Goal: Information Seeking & Learning: Learn about a topic

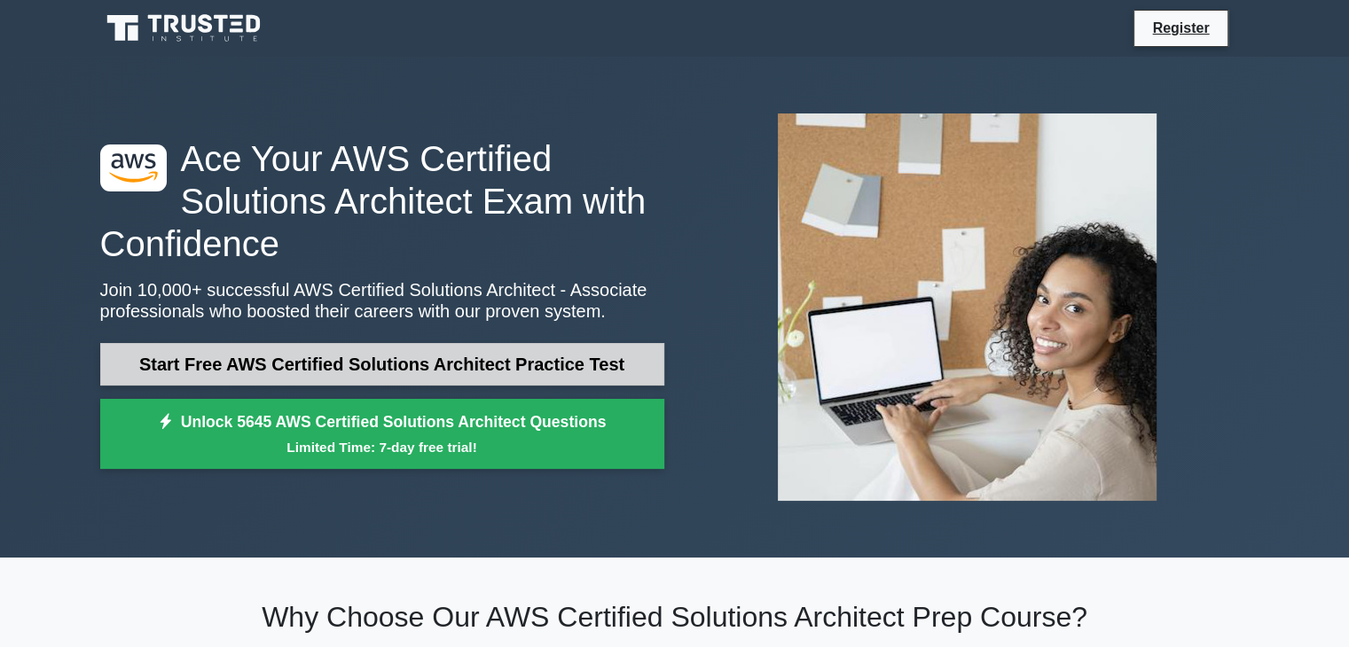
click at [426, 362] on link "Start Free AWS Certified Solutions Architect Practice Test" at bounding box center [382, 364] width 564 height 43
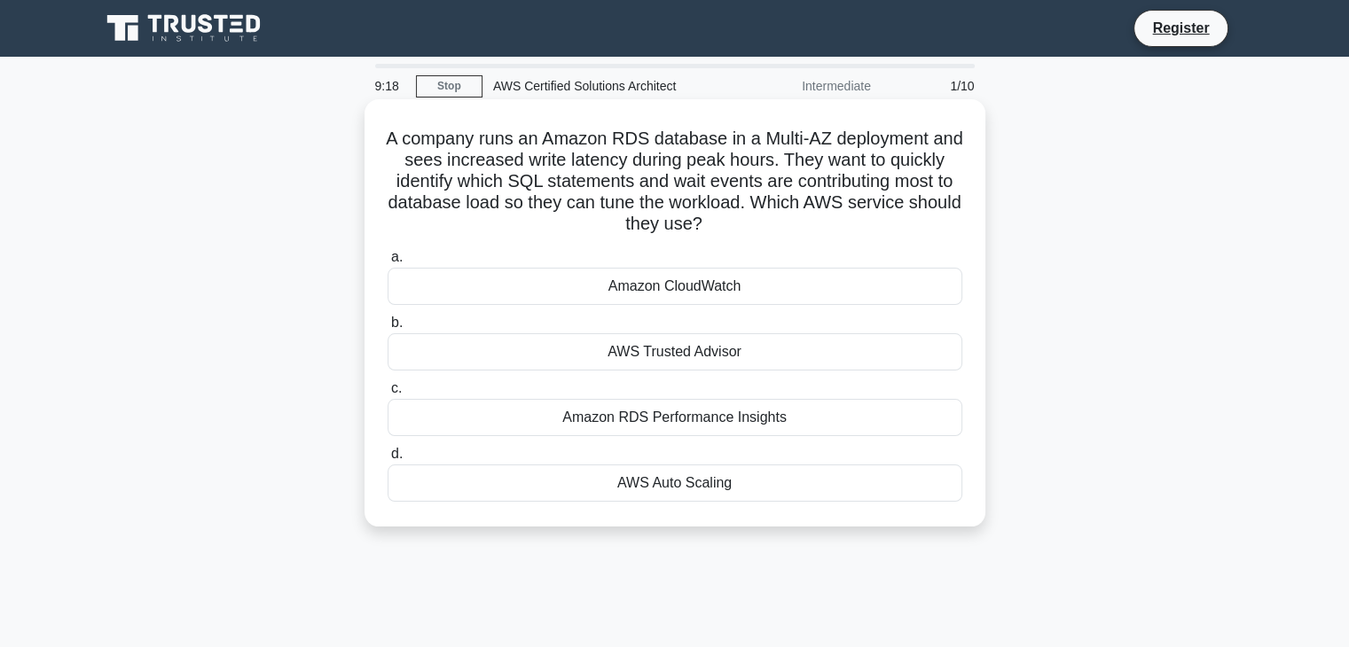
click at [592, 420] on div "Amazon RDS Performance Insights" at bounding box center [675, 417] width 575 height 37
click at [388, 395] on input "c. Amazon RDS Performance Insights" at bounding box center [388, 389] width 0 height 12
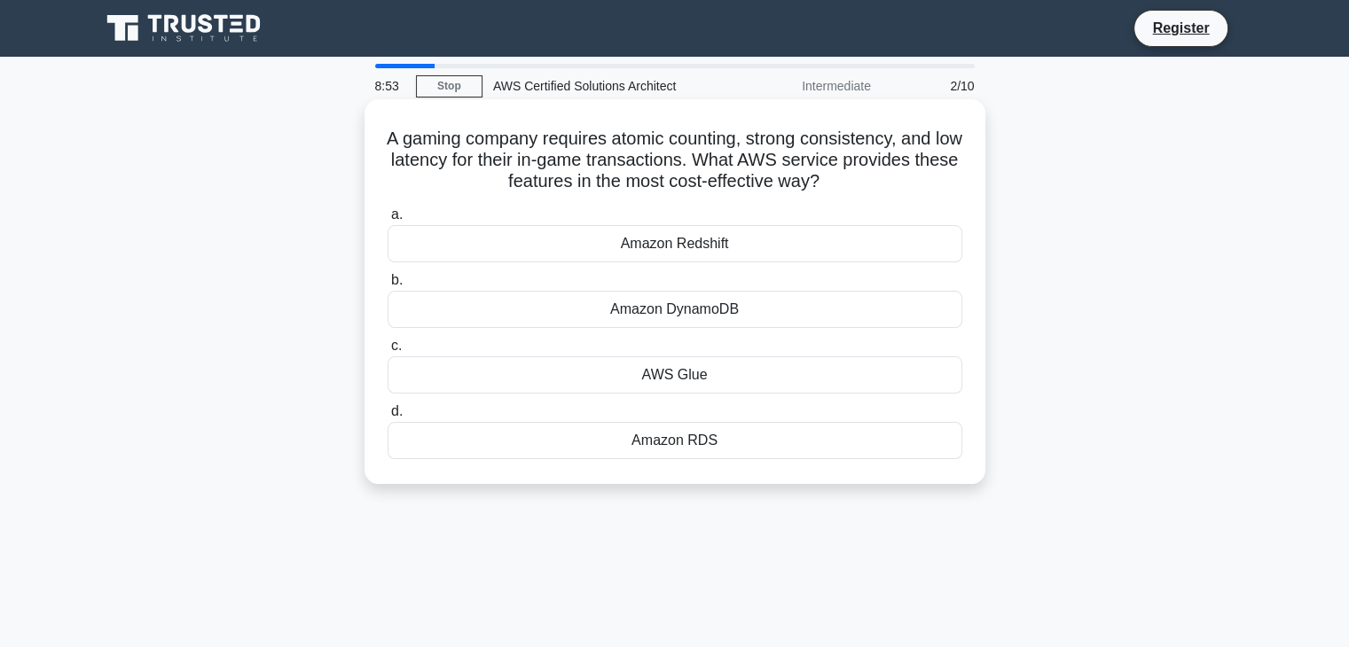
click at [643, 444] on div "Amazon RDS" at bounding box center [675, 440] width 575 height 37
click at [388, 418] on input "d. Amazon RDS" at bounding box center [388, 412] width 0 height 12
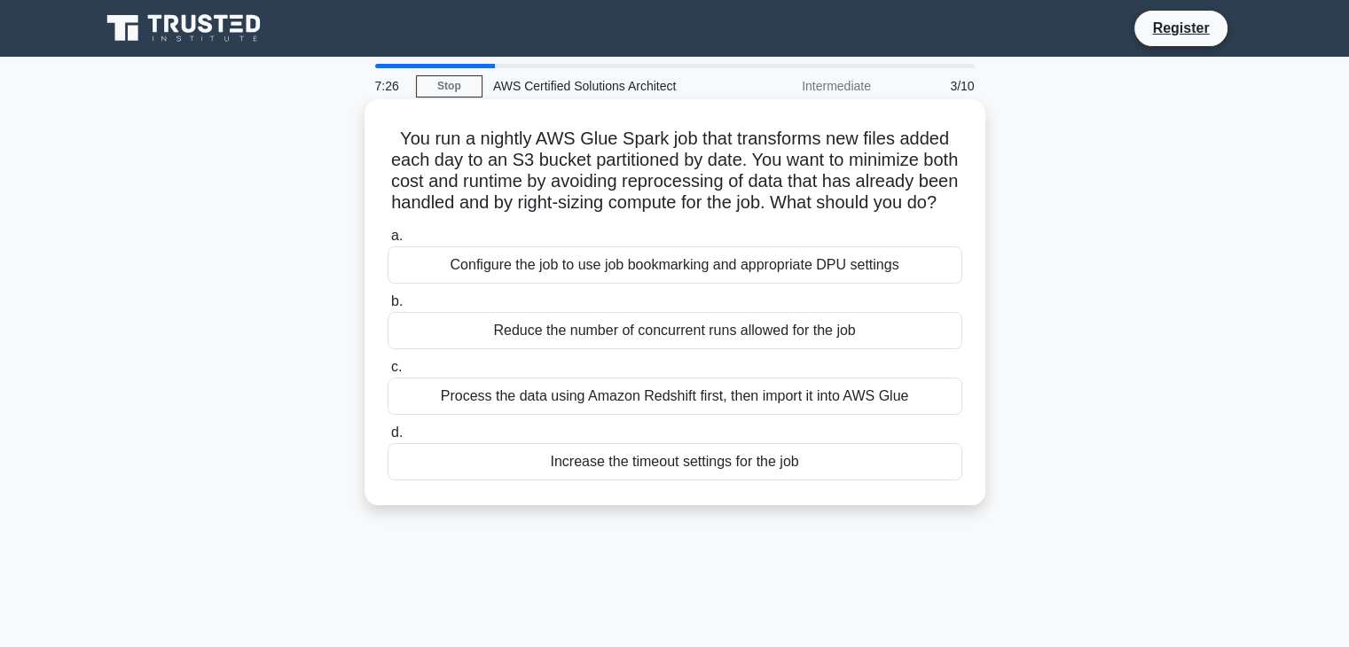
click at [656, 415] on div "Process the data using Amazon Redshift first, then import it into AWS Glue" at bounding box center [675, 396] width 575 height 37
click at [388, 373] on input "c. Process the data using Amazon Redshift first, then import it into AWS Glue" at bounding box center [388, 368] width 0 height 12
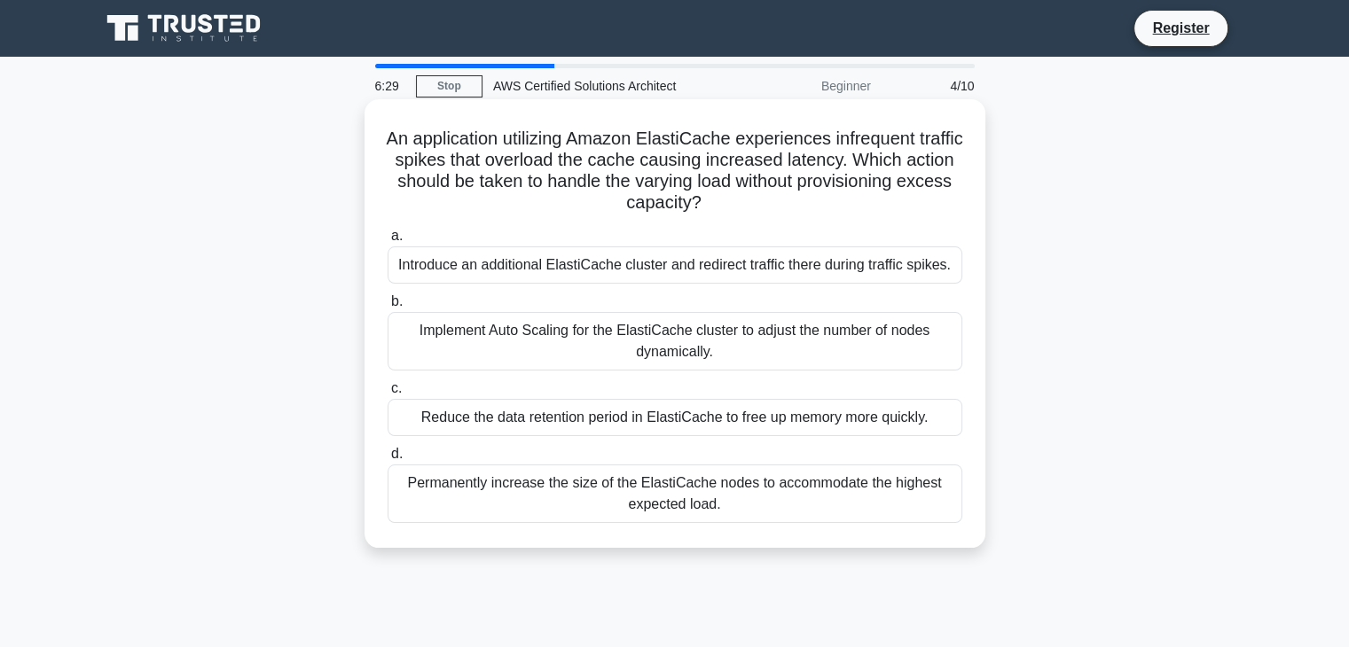
click at [726, 267] on div "Introduce an additional ElastiCache cluster and redirect traffic there during t…" at bounding box center [675, 265] width 575 height 37
click at [388, 242] on input "a. Introduce an additional ElastiCache cluster and redirect traffic there durin…" at bounding box center [388, 237] width 0 height 12
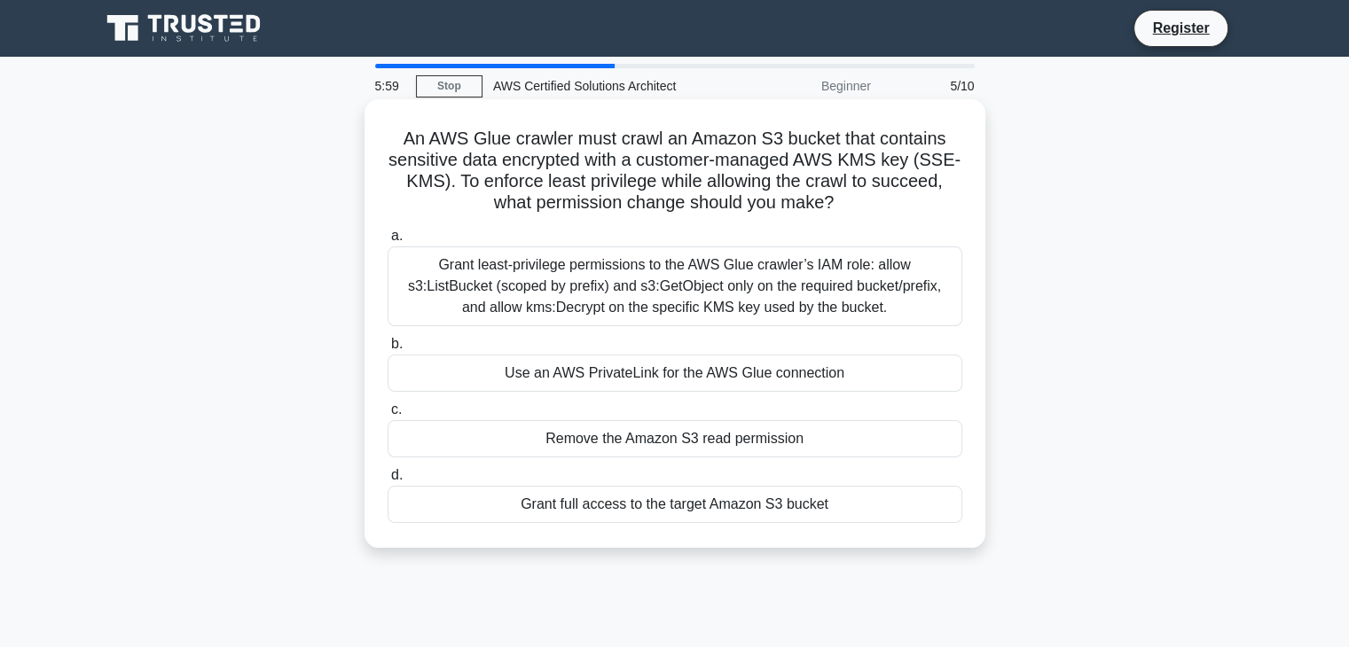
click at [702, 277] on div "Grant least-privilege permissions to the AWS Glue crawler’s IAM role: allow s3:…" at bounding box center [675, 287] width 575 height 80
click at [388, 242] on input "a. Grant least-privilege permissions to the AWS Glue crawler’s IAM role: allow …" at bounding box center [388, 237] width 0 height 12
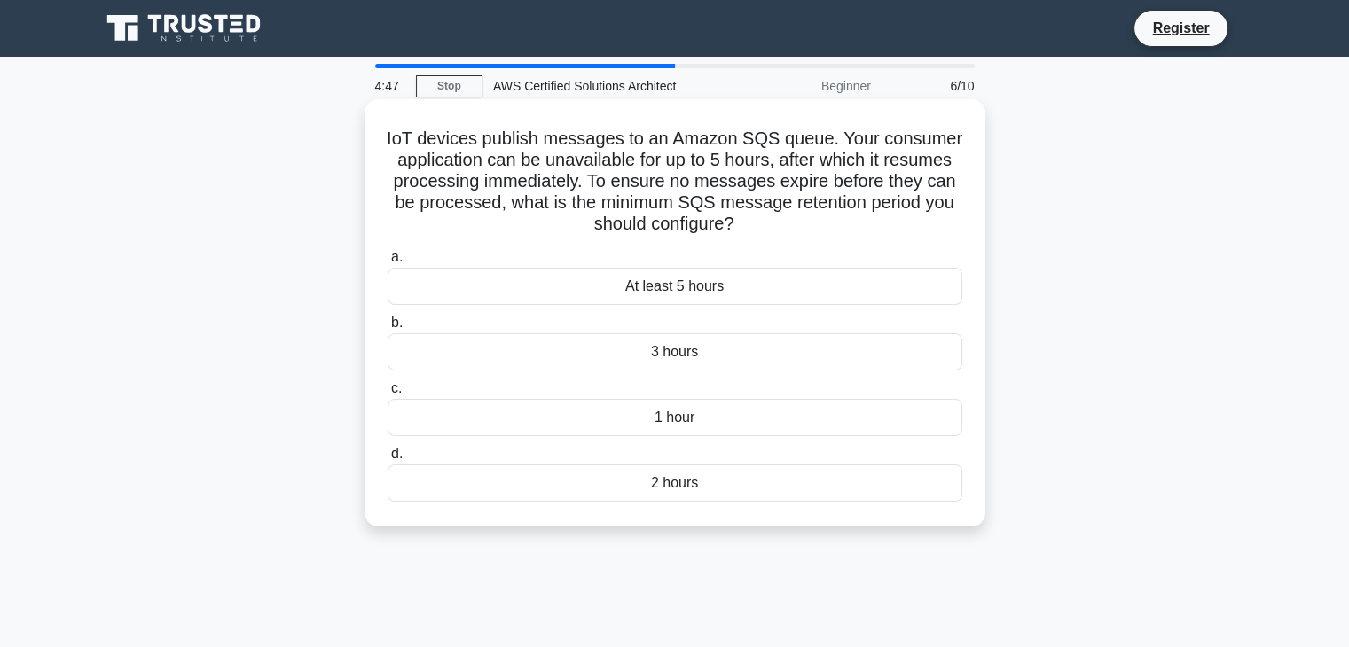
click at [707, 284] on div "At least 5 hours" at bounding box center [675, 286] width 575 height 37
click at [388, 263] on input "a. At least 5 hours" at bounding box center [388, 258] width 0 height 12
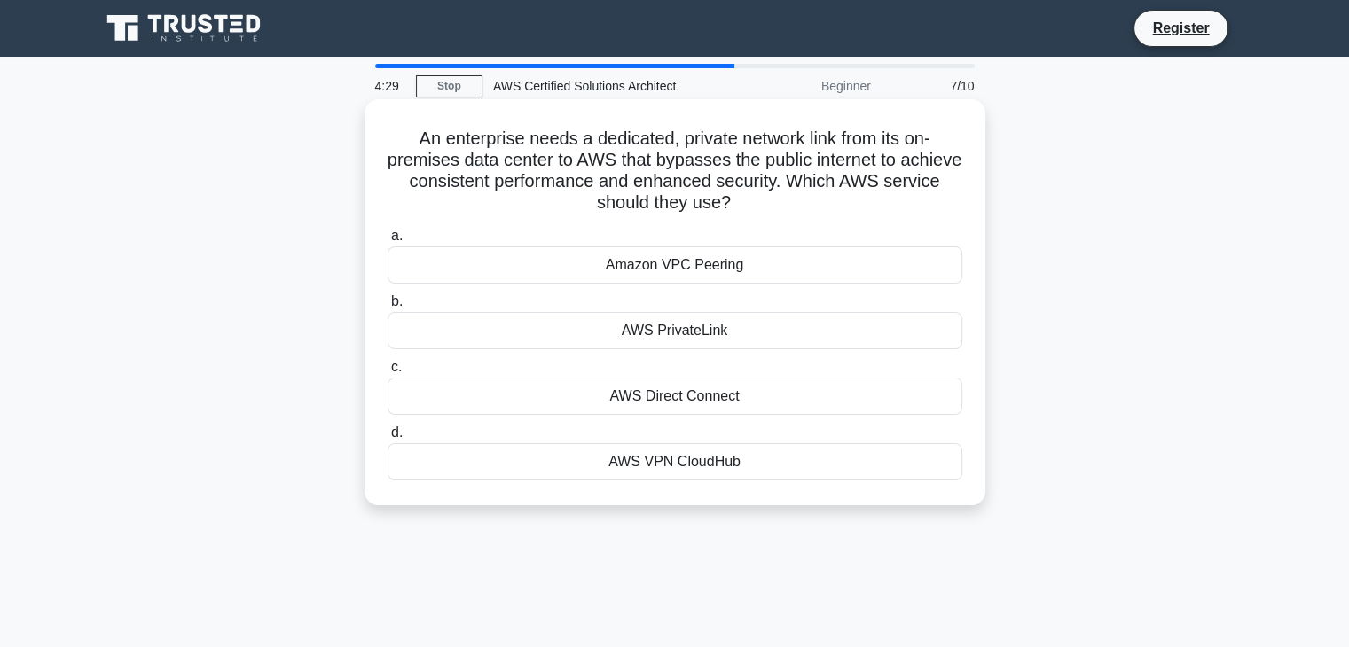
click at [733, 332] on div "AWS PrivateLink" at bounding box center [675, 330] width 575 height 37
click at [388, 308] on input "b. AWS PrivateLink" at bounding box center [388, 302] width 0 height 12
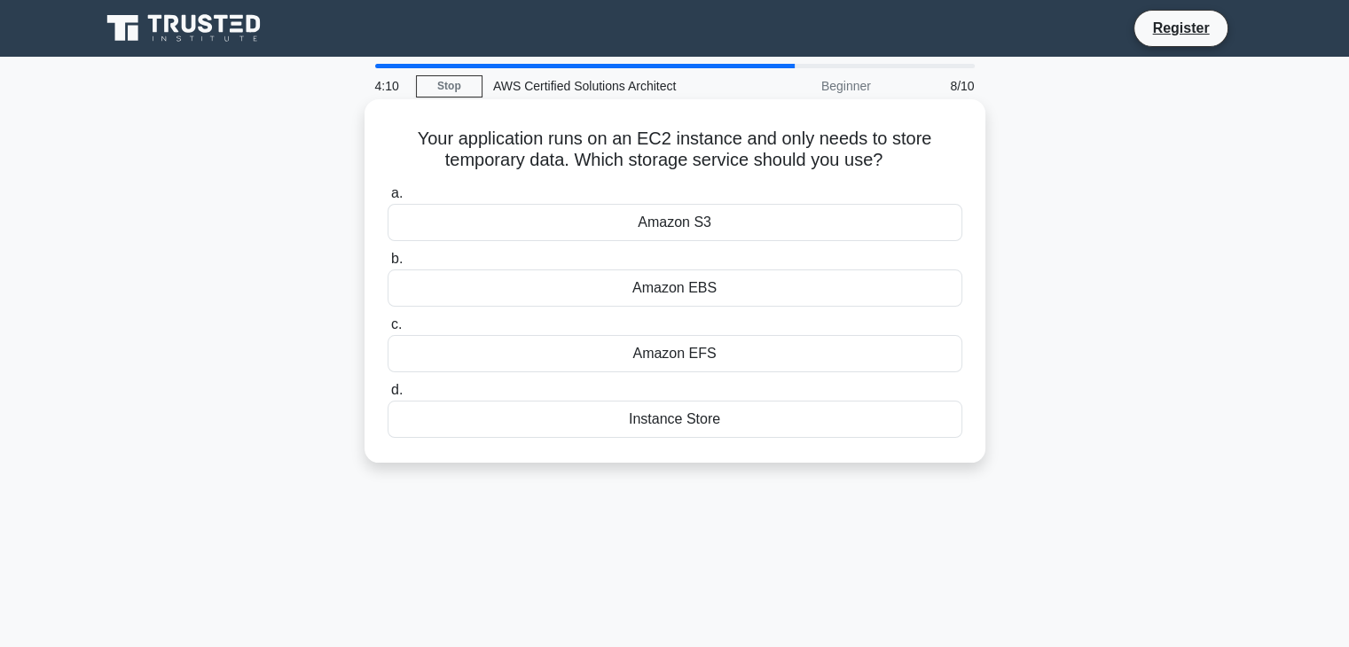
click at [749, 421] on div "Instance Store" at bounding box center [675, 419] width 575 height 37
click at [388, 396] on input "d. Instance Store" at bounding box center [388, 391] width 0 height 12
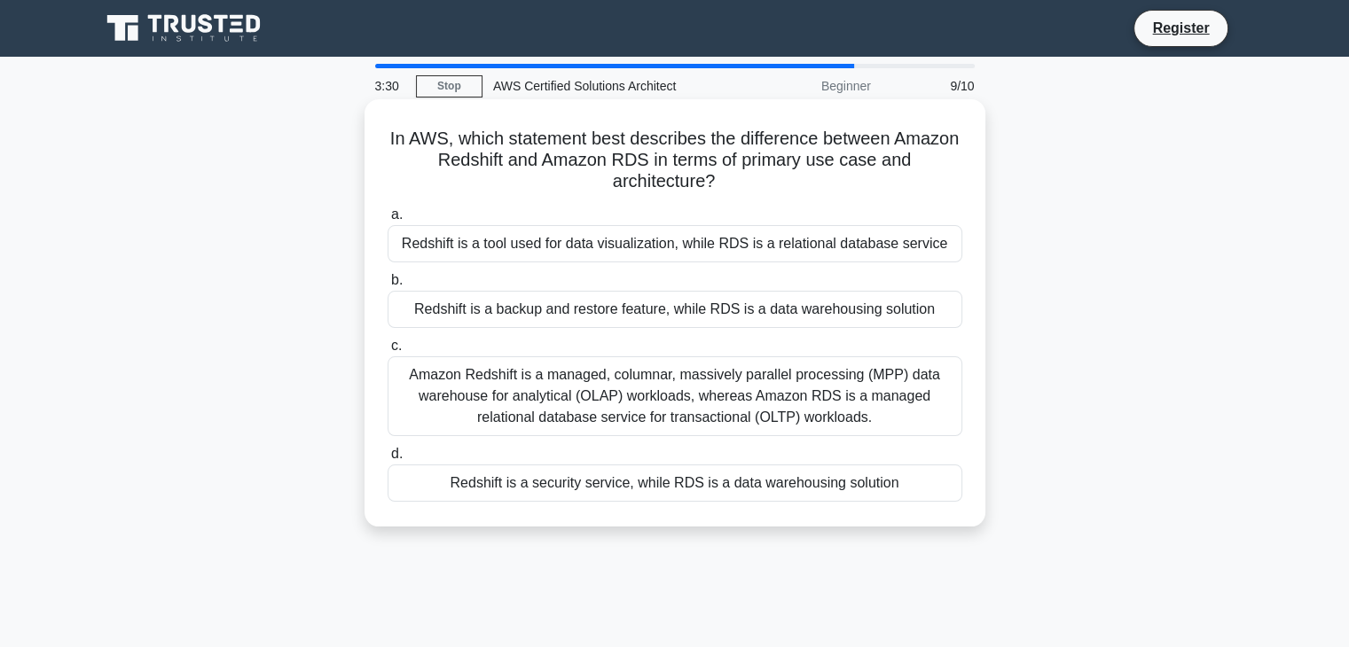
click at [737, 414] on div "Amazon Redshift is a managed, columnar, massively parallel processing (MPP) dat…" at bounding box center [675, 397] width 575 height 80
click at [388, 352] on input "c. Amazon Redshift is a managed, columnar, massively parallel processing (MPP) …" at bounding box center [388, 347] width 0 height 12
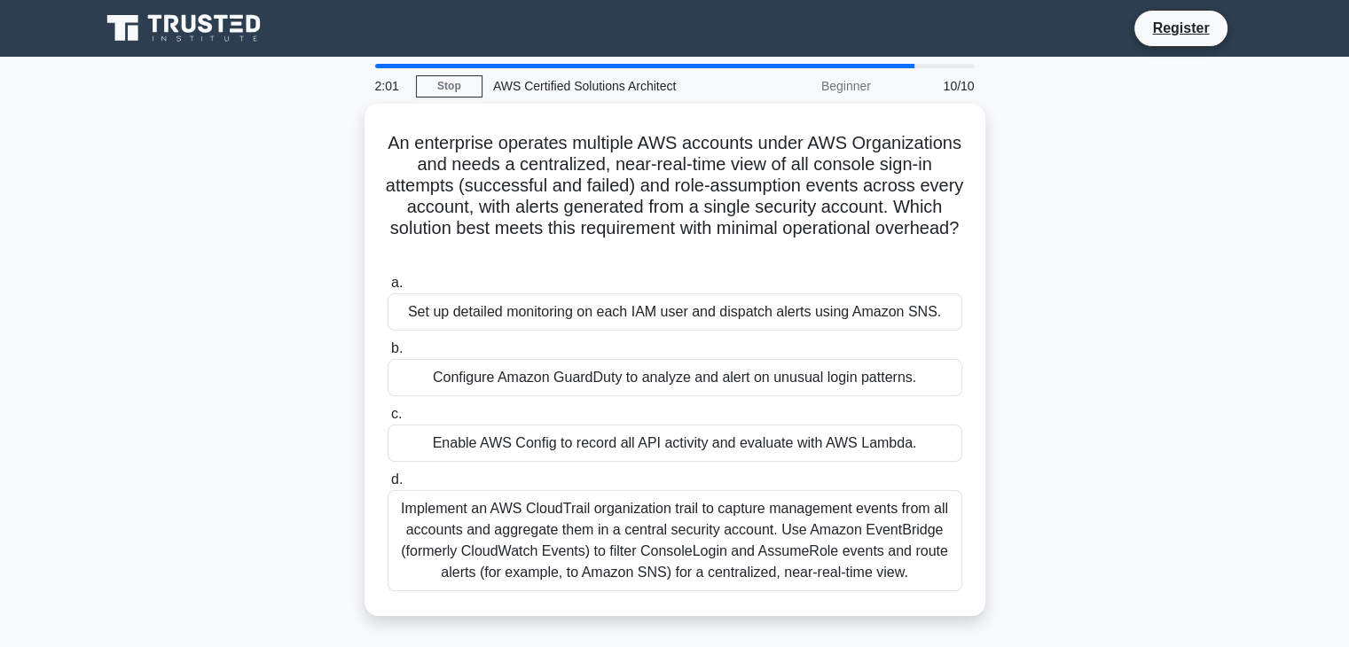
click at [0, 388] on main "2:01 Stop AWS Certified Solutions Architect Beginner 10/10 An enterprise operat…" at bounding box center [674, 507] width 1349 height 901
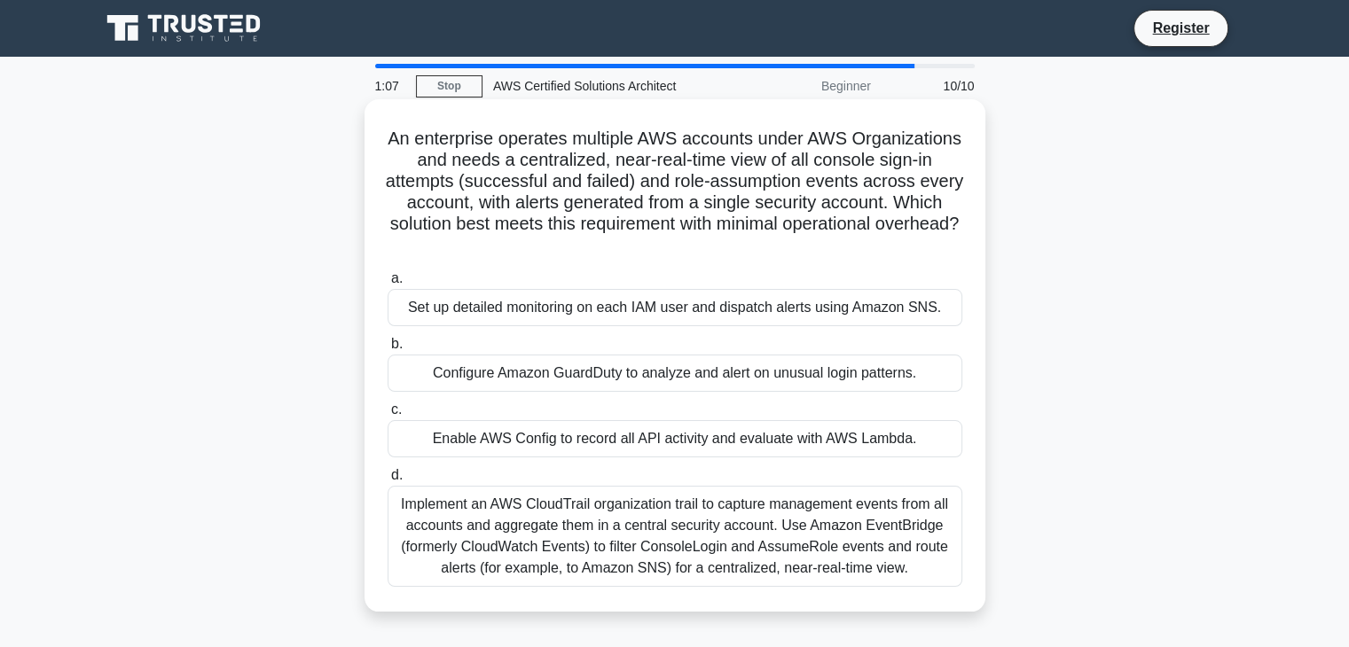
click at [710, 311] on div "Set up detailed monitoring on each IAM user and dispatch alerts using Amazon SN…" at bounding box center [675, 307] width 575 height 37
click at [388, 285] on input "a. Set up detailed monitoring on each IAM user and dispatch alerts using Amazon…" at bounding box center [388, 279] width 0 height 12
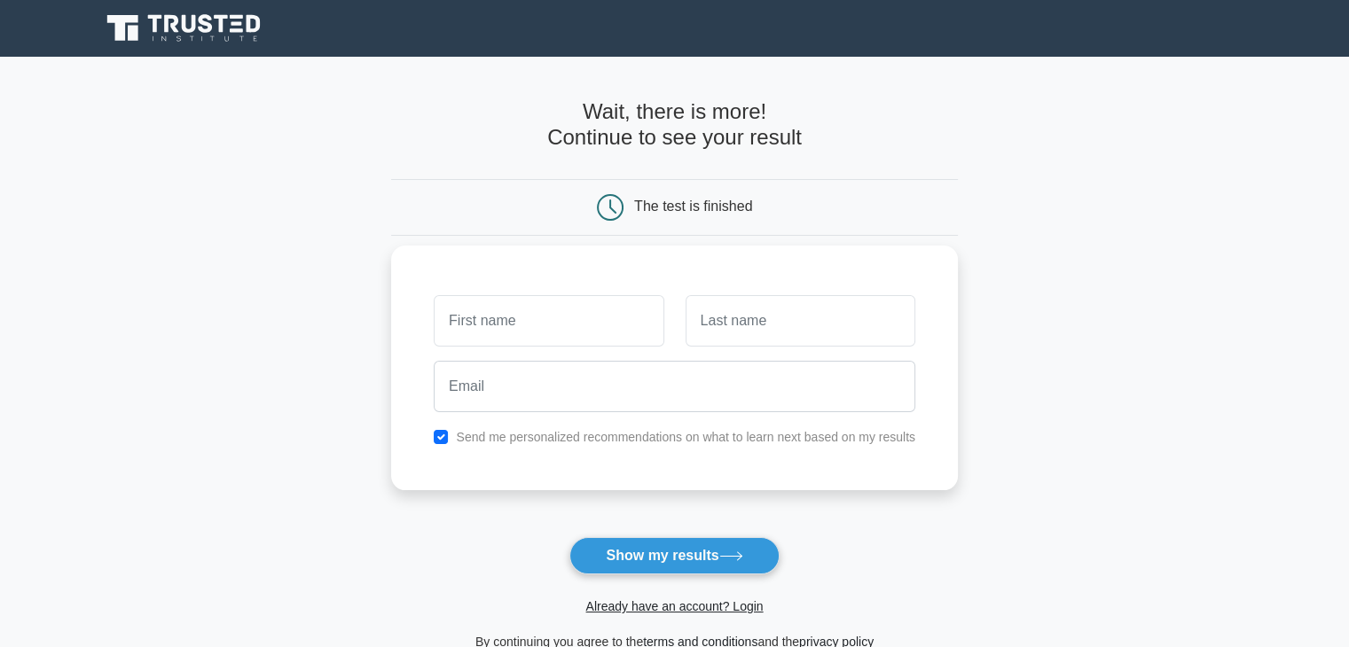
click at [604, 325] on input "text" at bounding box center [549, 320] width 230 height 51
type input "[PERSON_NAME]"
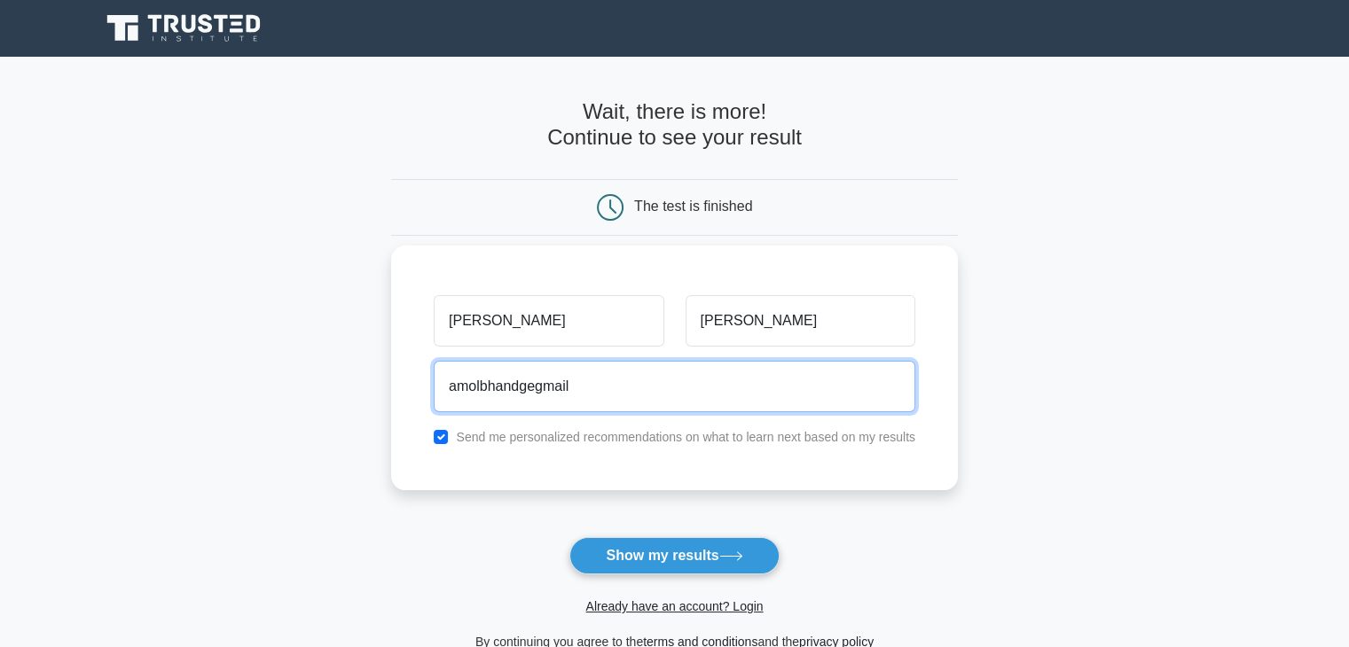
click at [538, 385] on input "amolbhandgegmail" at bounding box center [675, 386] width 482 height 51
click at [598, 389] on input "amolbhandge@gmail" at bounding box center [675, 386] width 482 height 51
type input "amolbhandge@gmail.com"
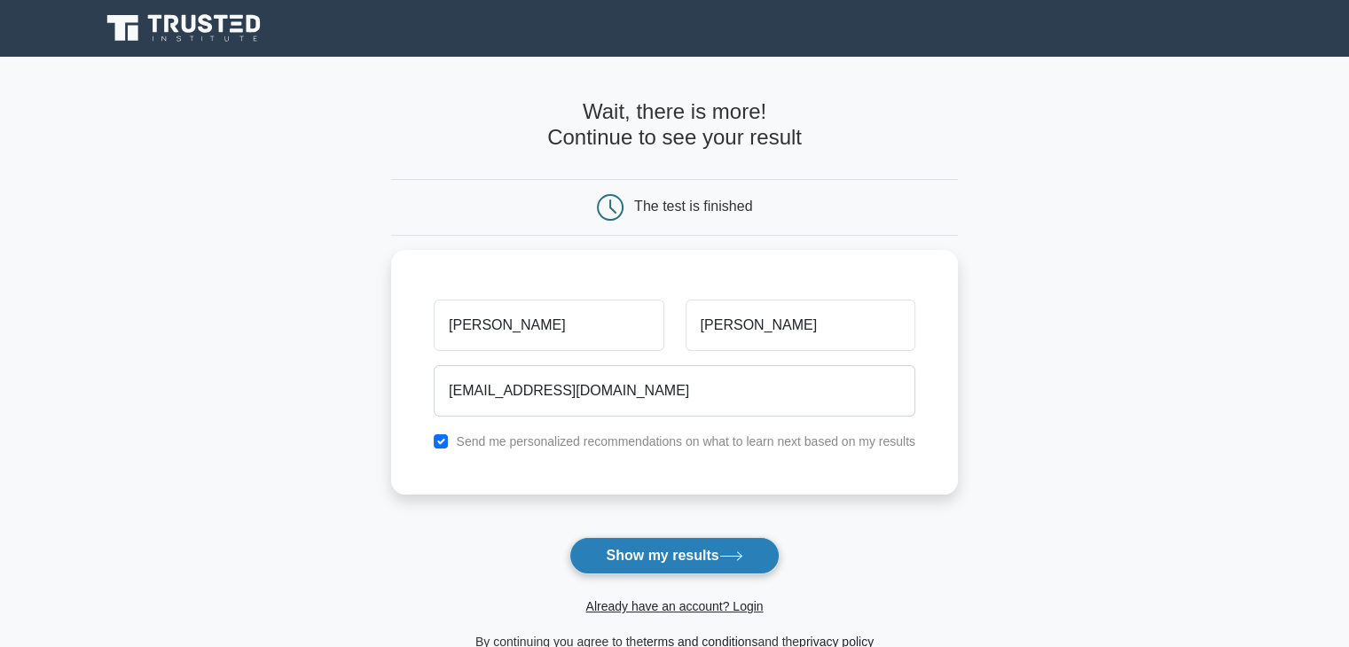
click at [685, 551] on button "Show my results" at bounding box center [673, 555] width 209 height 37
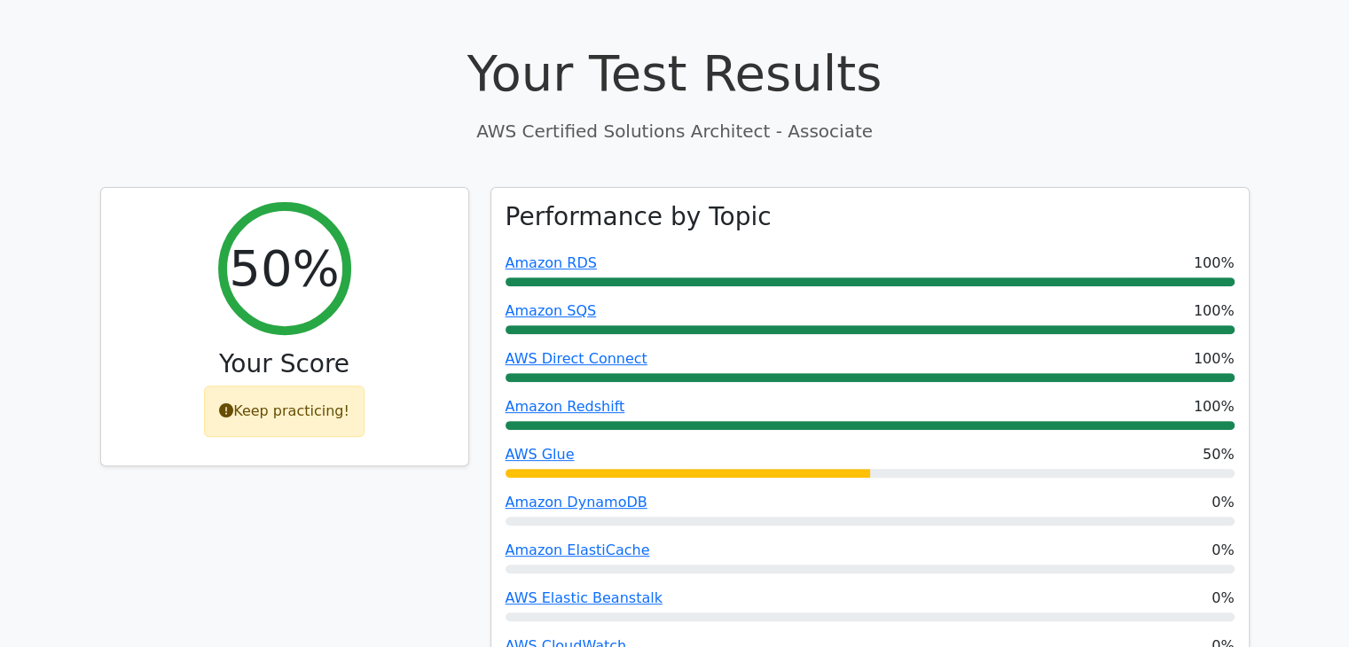
scroll to position [592, 0]
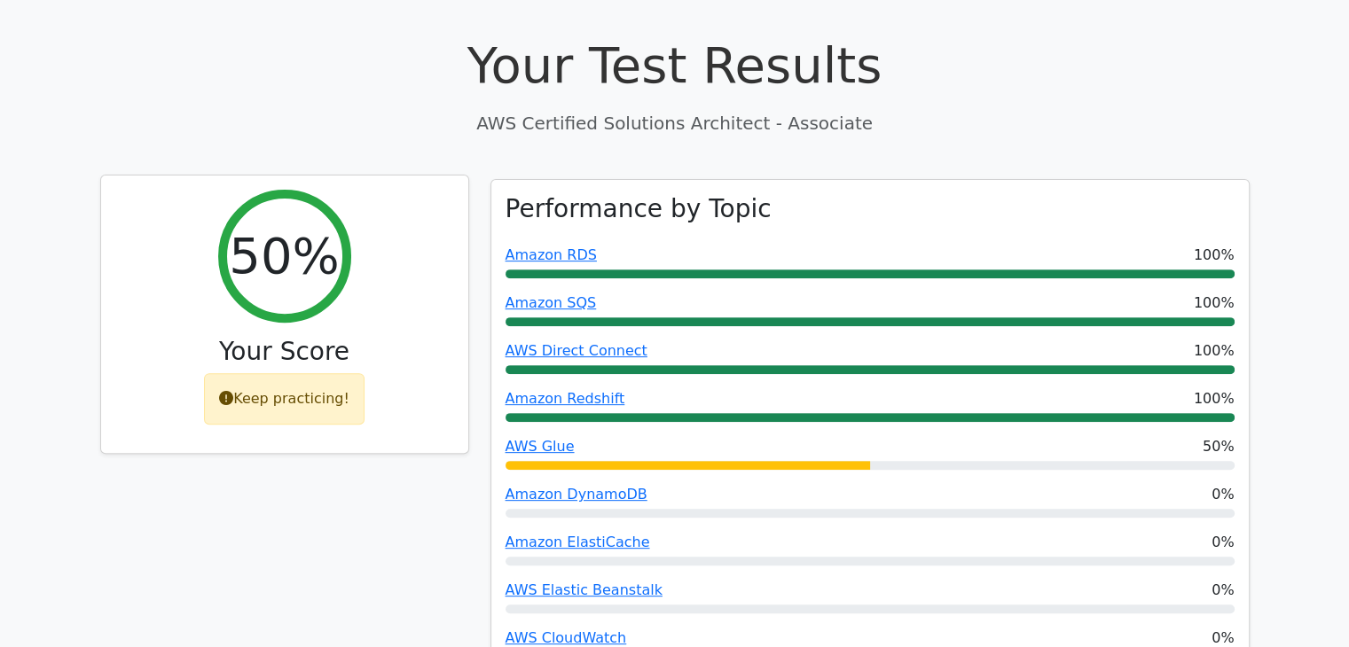
click at [288, 373] on div "Keep practicing!" at bounding box center [284, 398] width 161 height 51
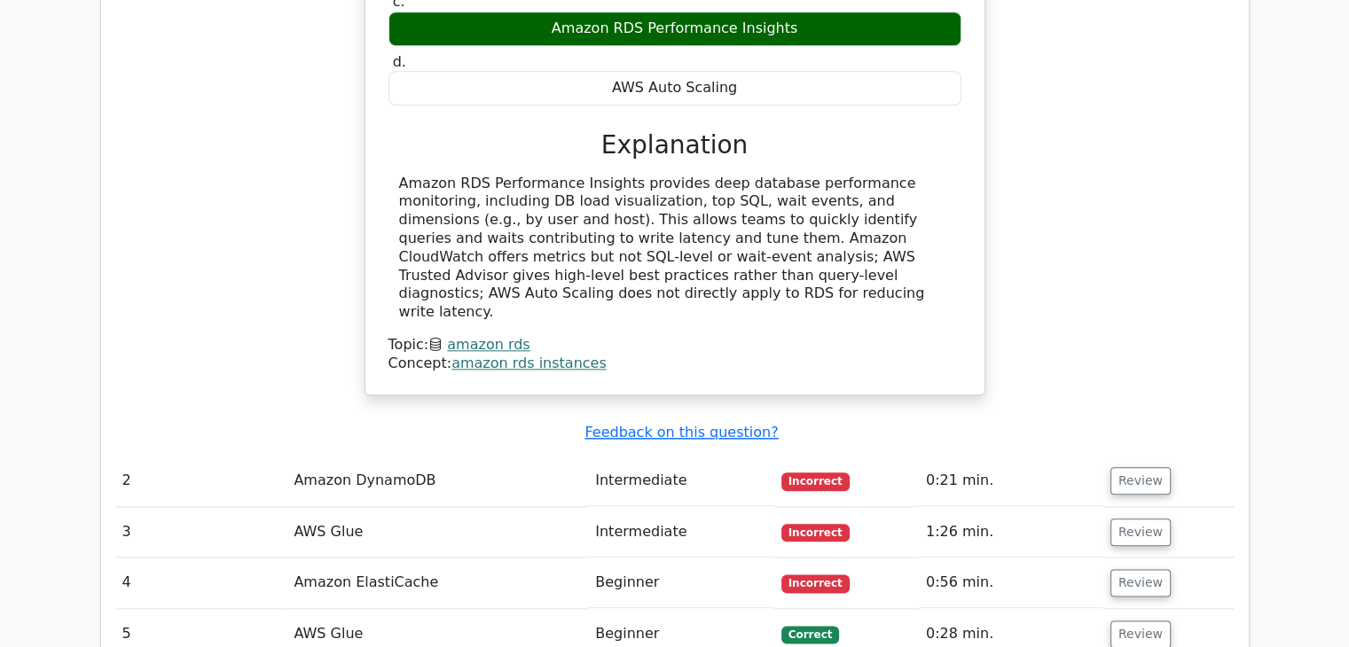
scroll to position [2113, 0]
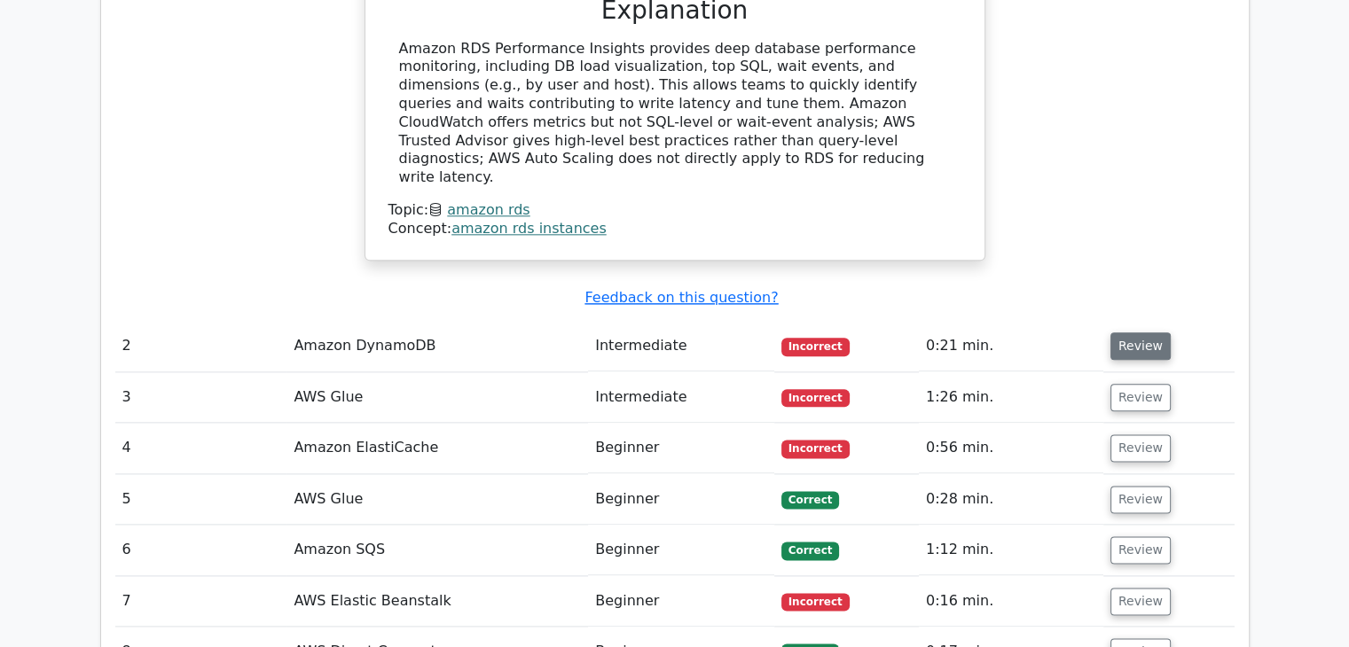
click at [1110, 333] on button "Review" at bounding box center [1140, 346] width 60 height 27
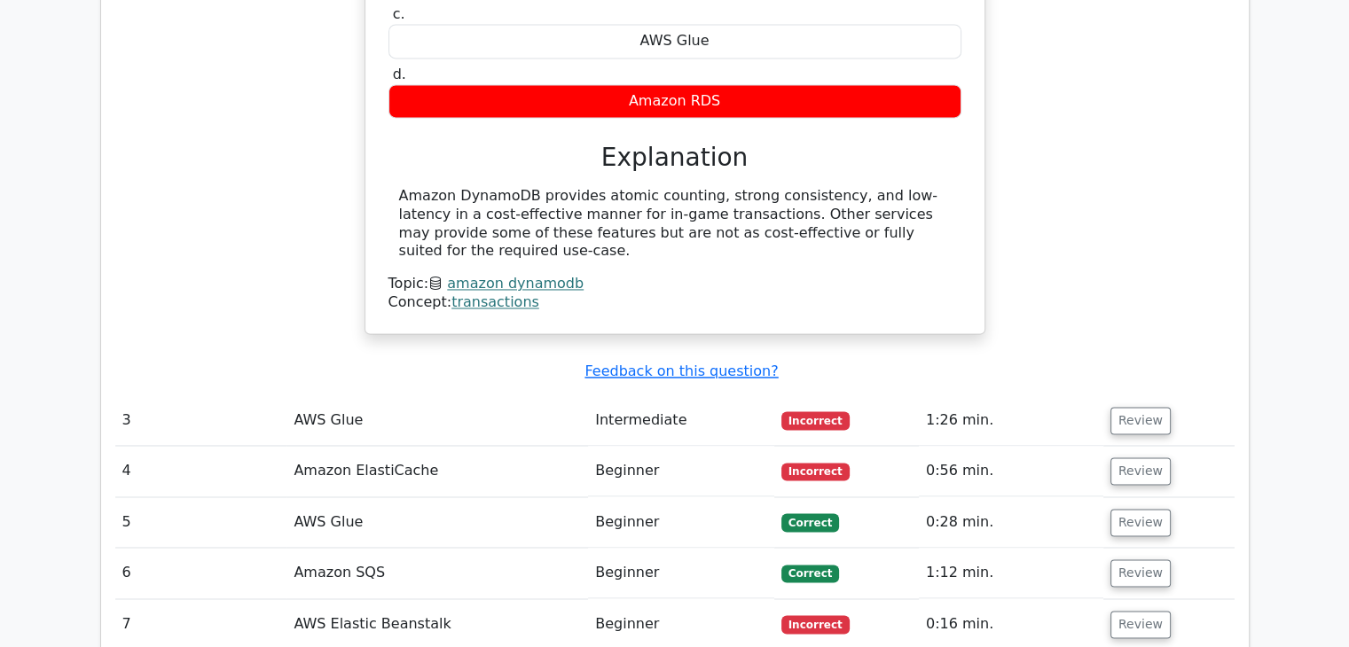
scroll to position [2783, 0]
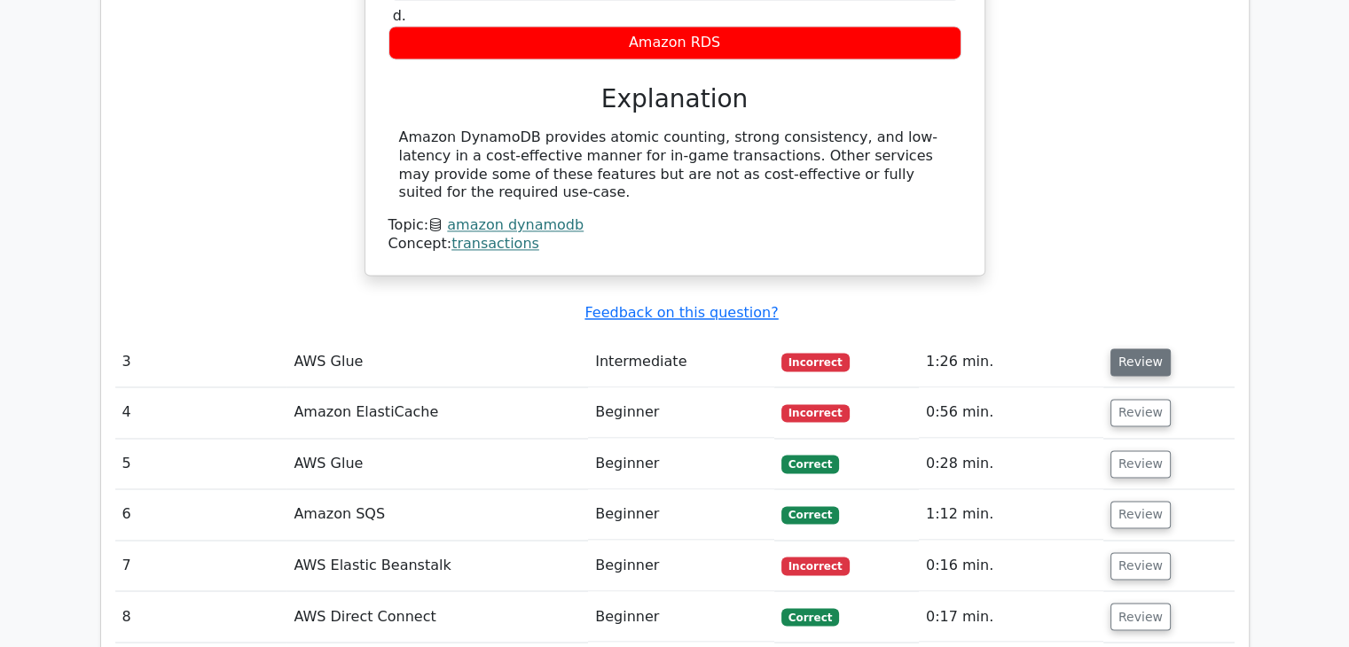
click at [1133, 349] on button "Review" at bounding box center [1140, 362] width 60 height 27
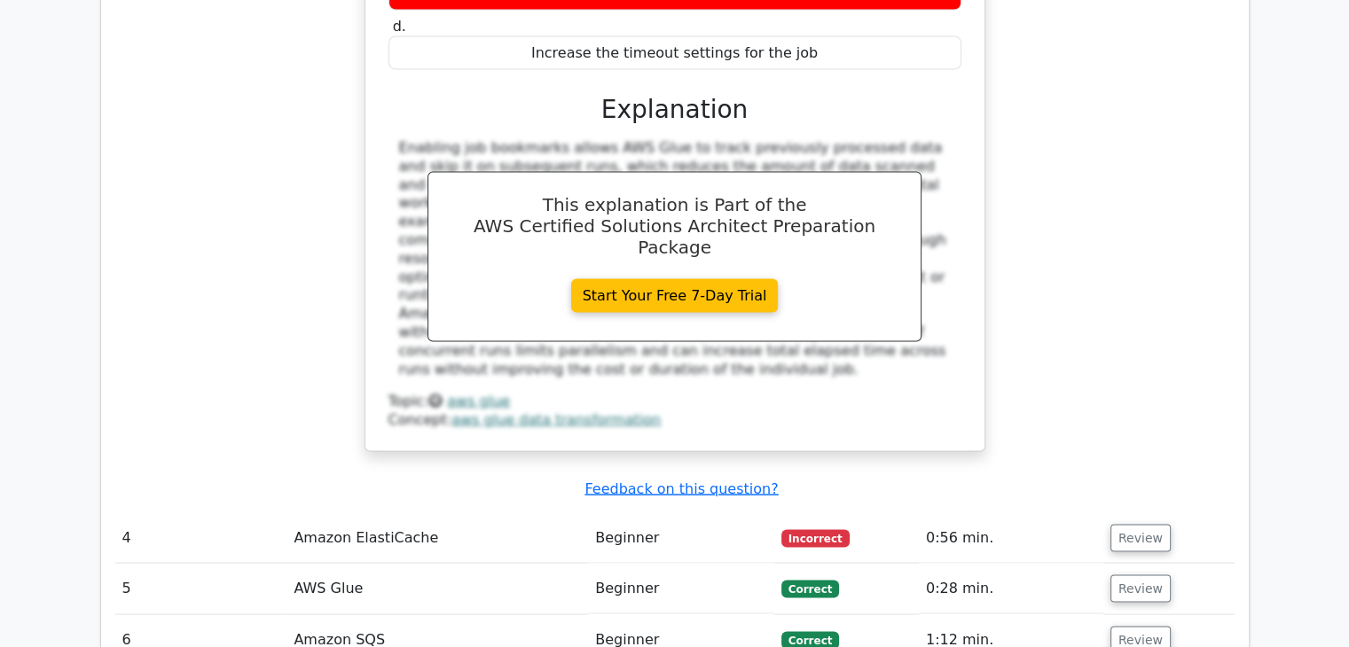
scroll to position [3502, 0]
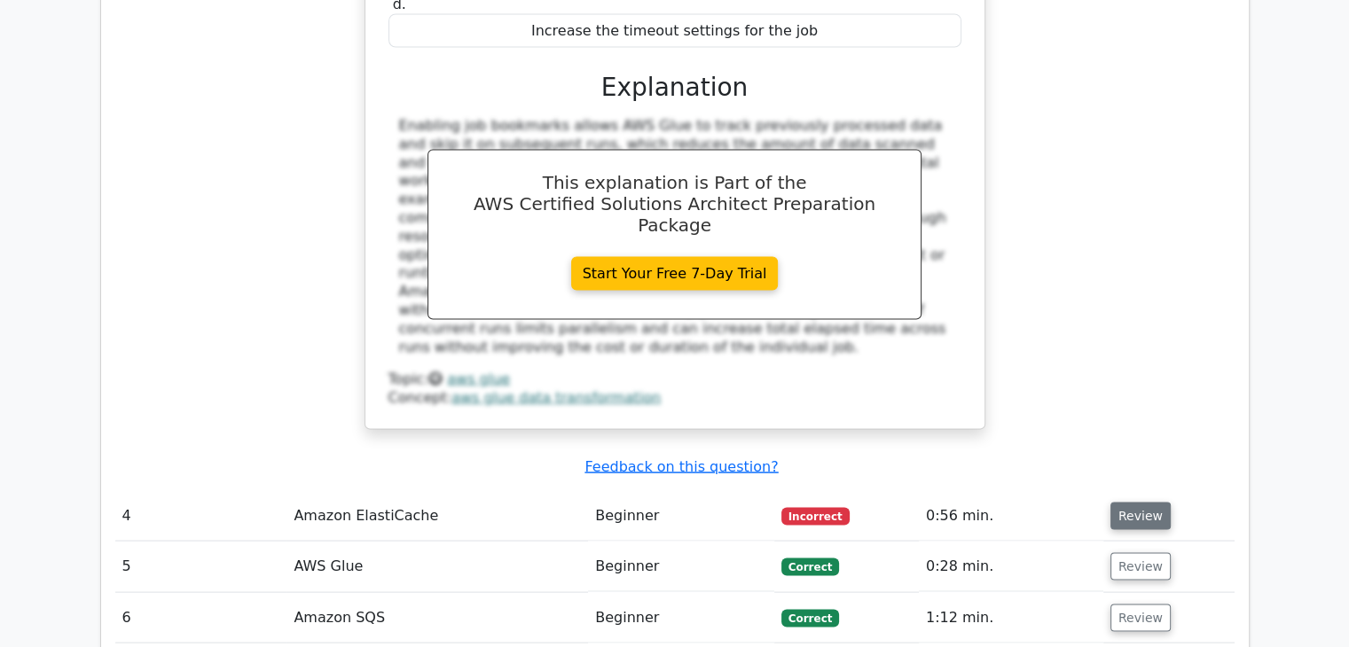
click at [1131, 503] on button "Review" at bounding box center [1140, 516] width 60 height 27
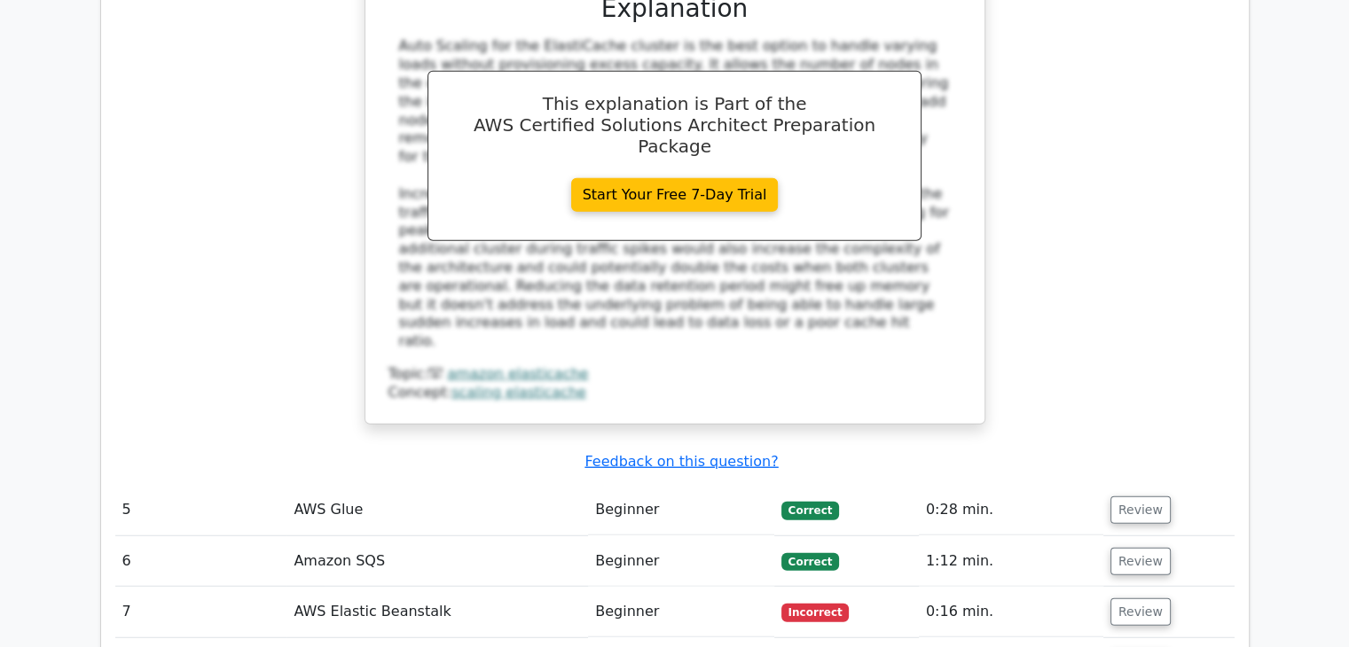
scroll to position [4518, 0]
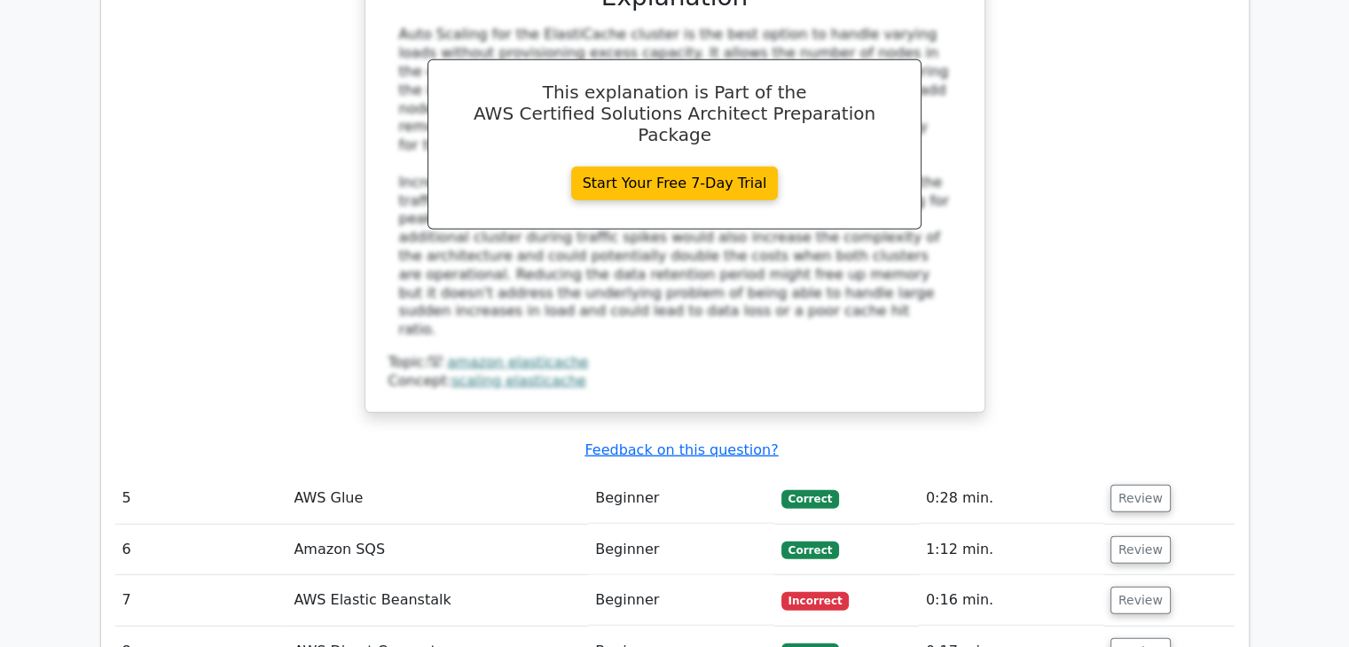
click at [1129, 474] on td "Review" at bounding box center [1168, 499] width 131 height 51
click at [1134, 485] on button "Review" at bounding box center [1140, 498] width 60 height 27
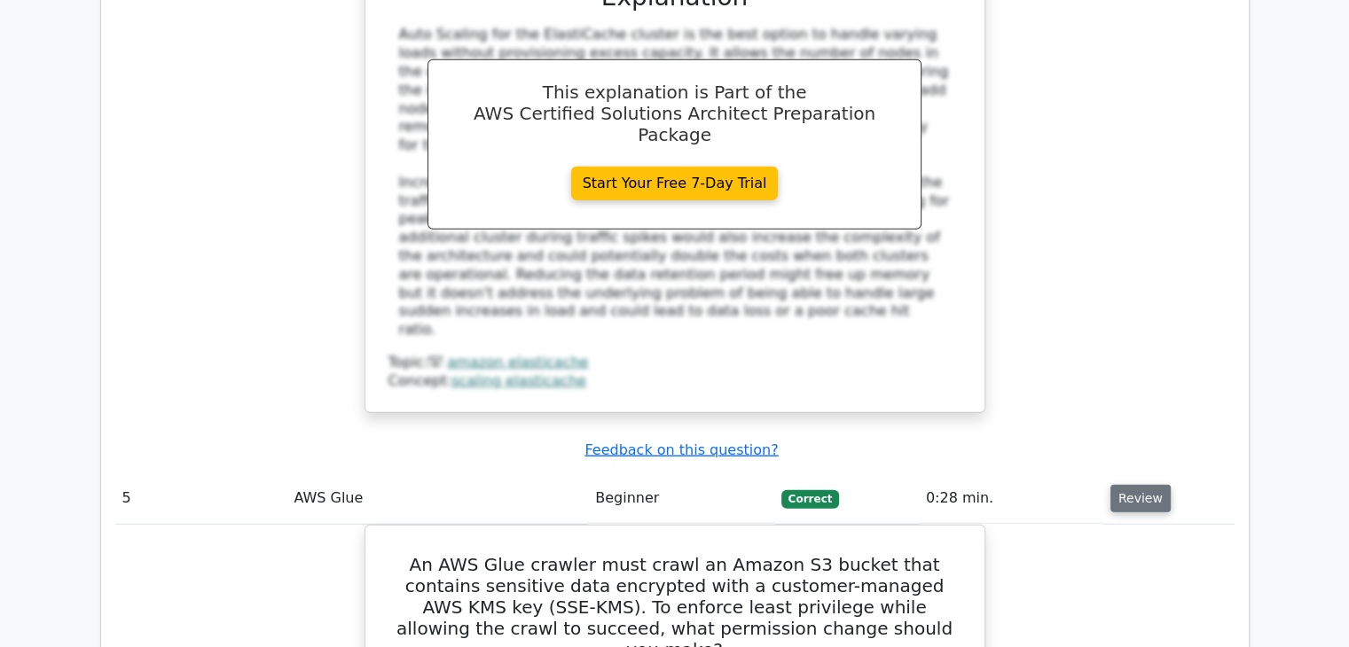
click at [1134, 485] on button "Review" at bounding box center [1140, 498] width 60 height 27
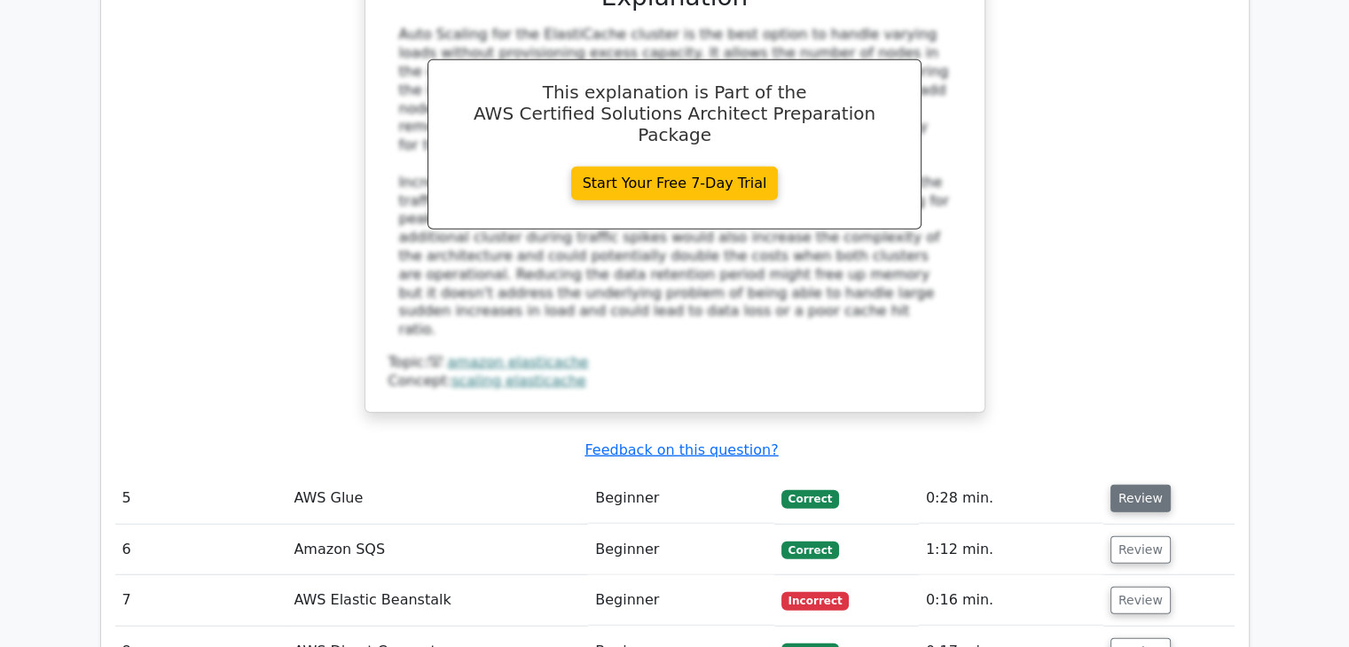
click at [1134, 485] on button "Review" at bounding box center [1140, 498] width 60 height 27
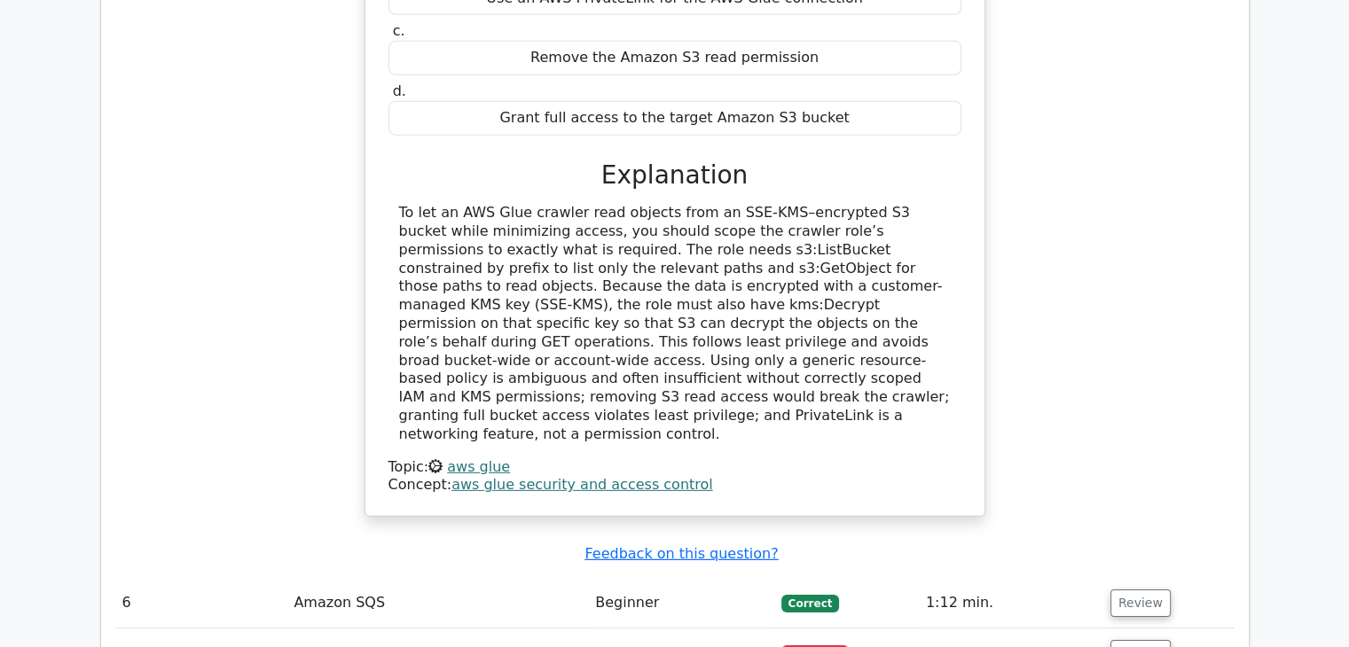
scroll to position [5353, 0]
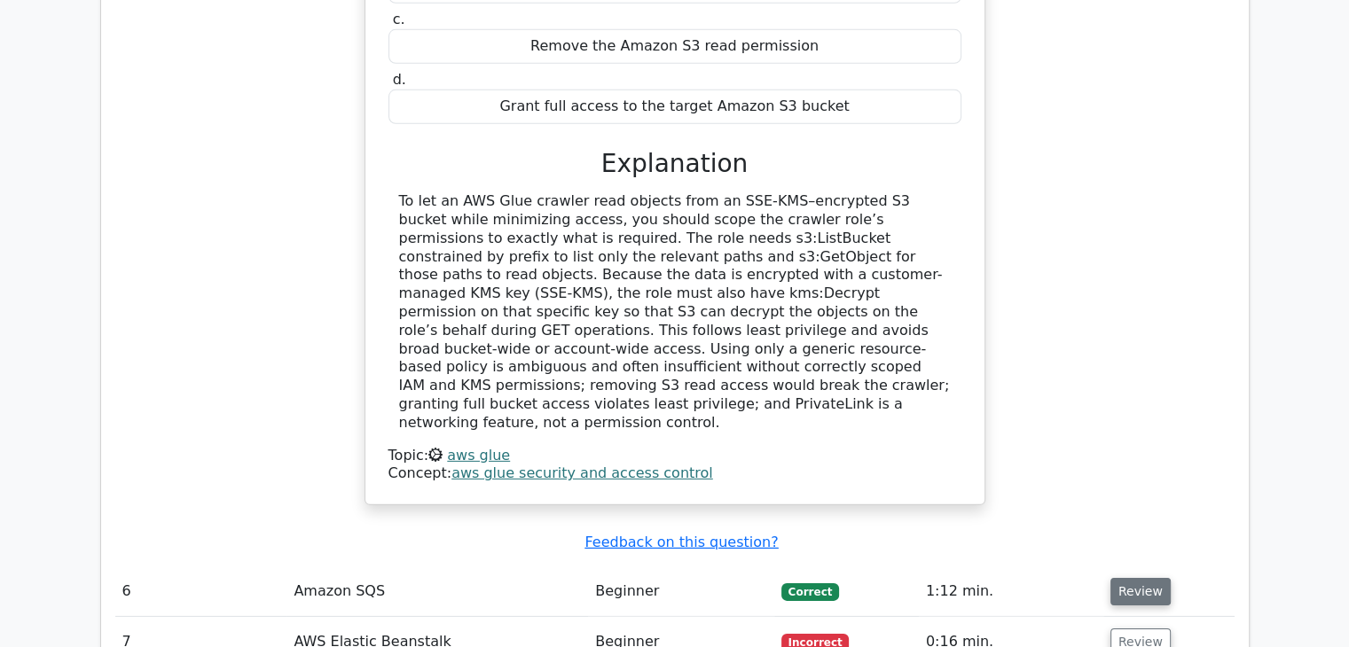
click at [1143, 578] on button "Review" at bounding box center [1140, 591] width 60 height 27
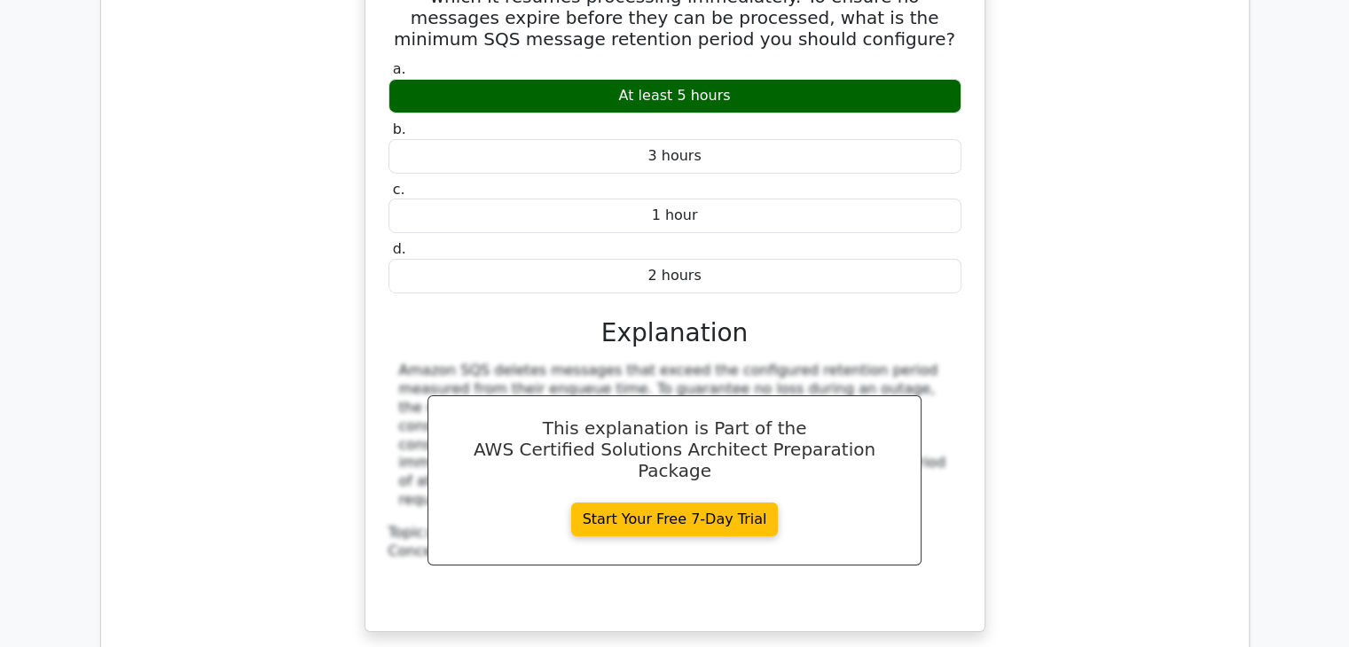
scroll to position [6183, 0]
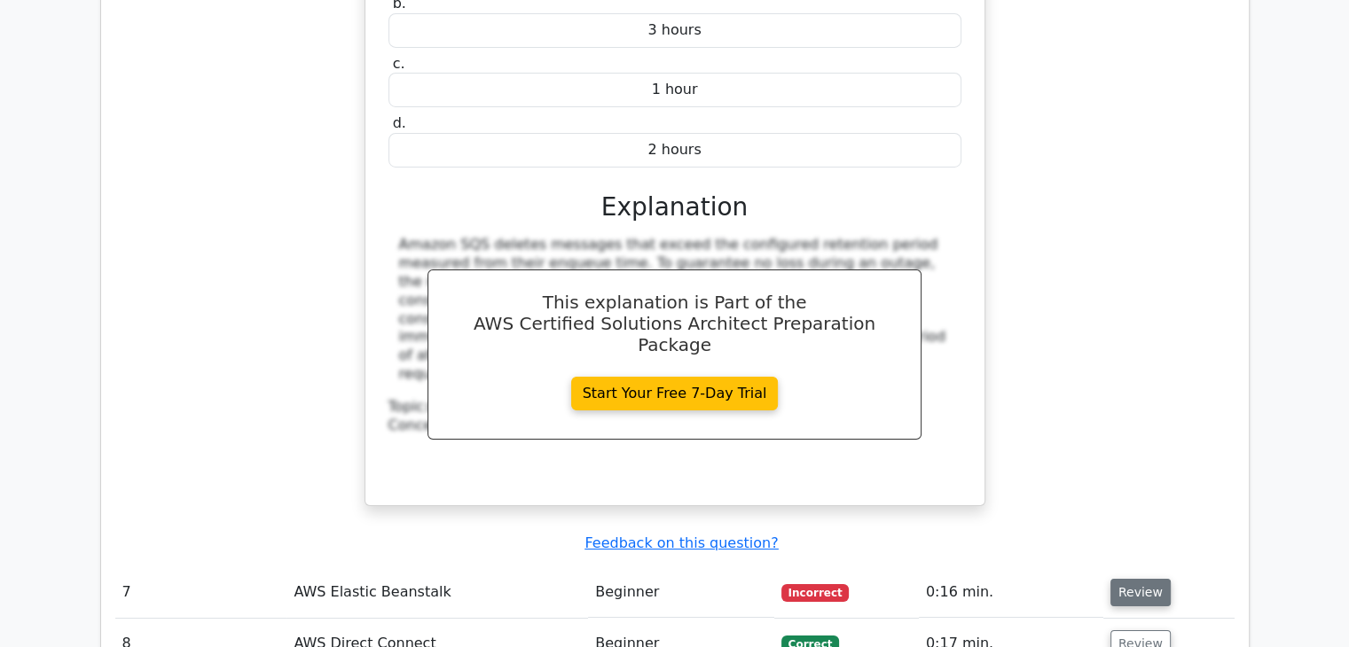
click at [1153, 579] on button "Review" at bounding box center [1140, 592] width 60 height 27
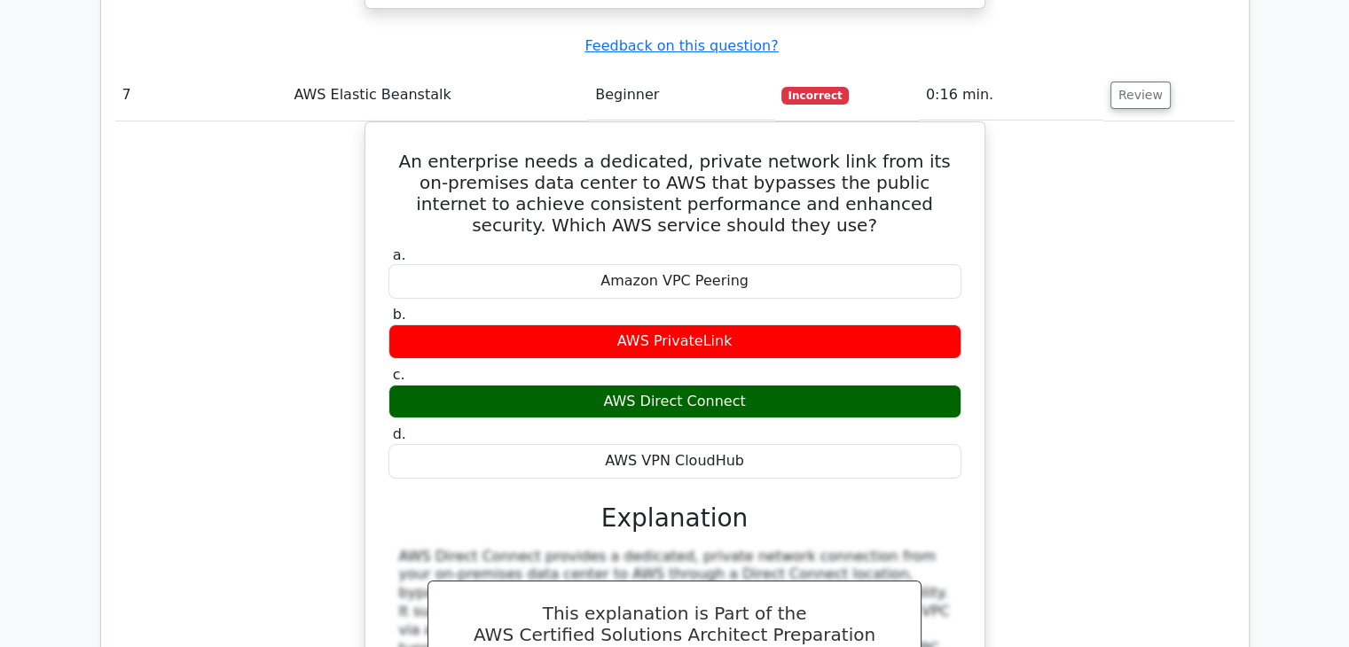
scroll to position [6904, 0]
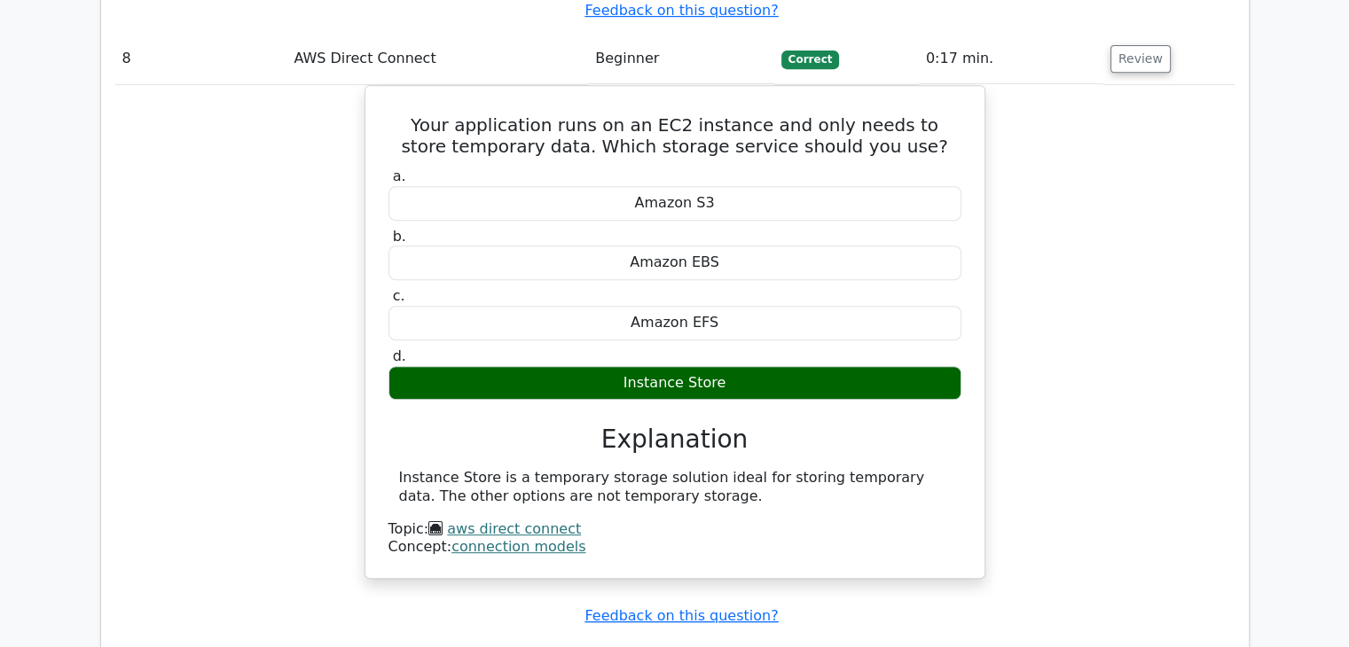
scroll to position [7540, 0]
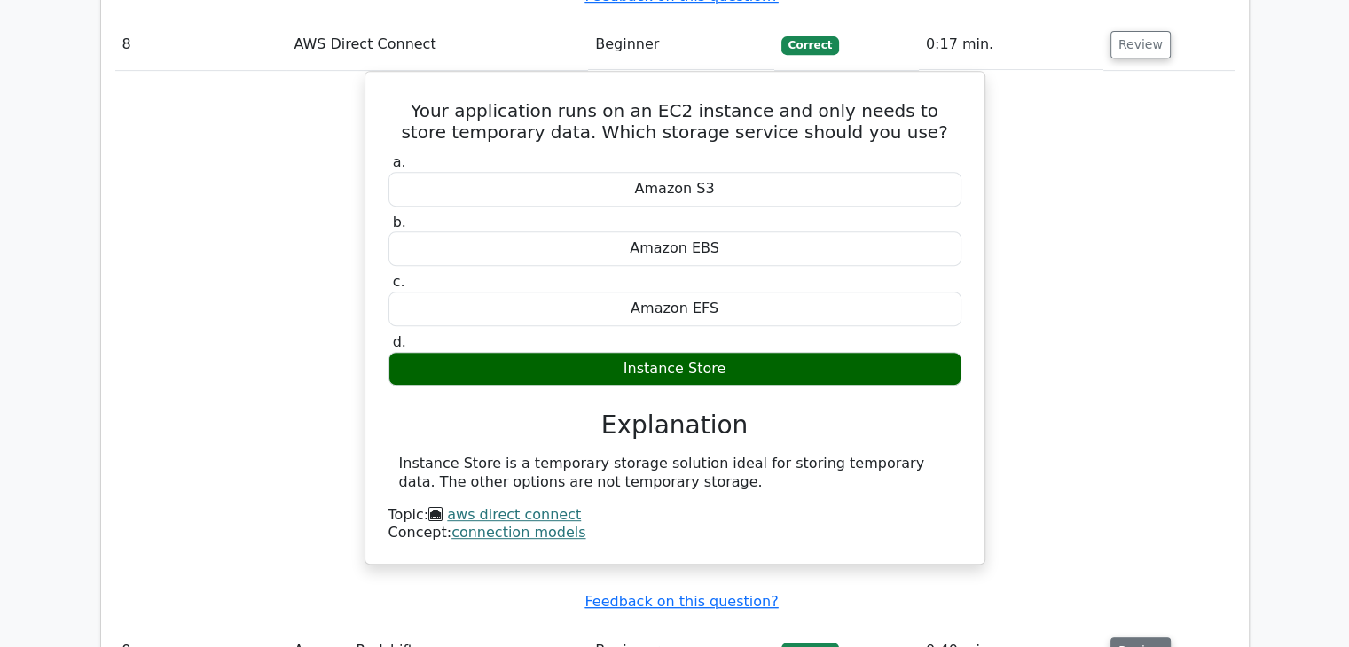
click at [1131, 638] on button "Review" at bounding box center [1140, 651] width 60 height 27
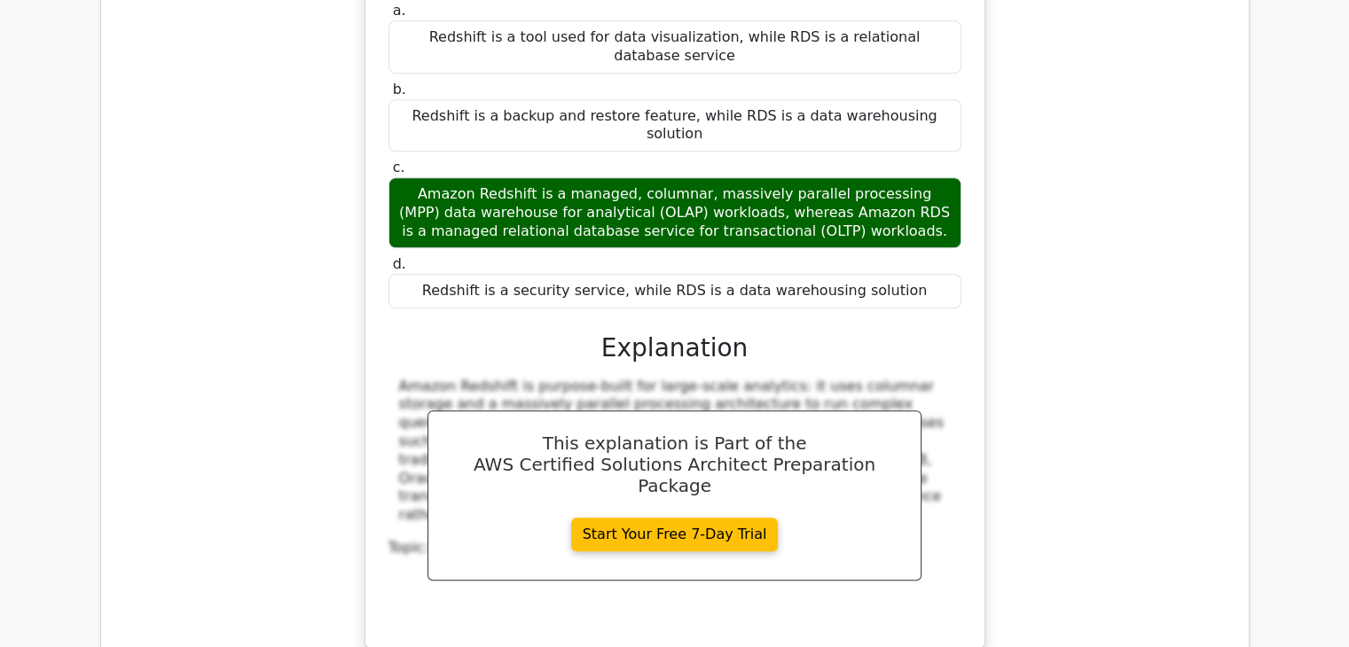
scroll to position [8389, 0]
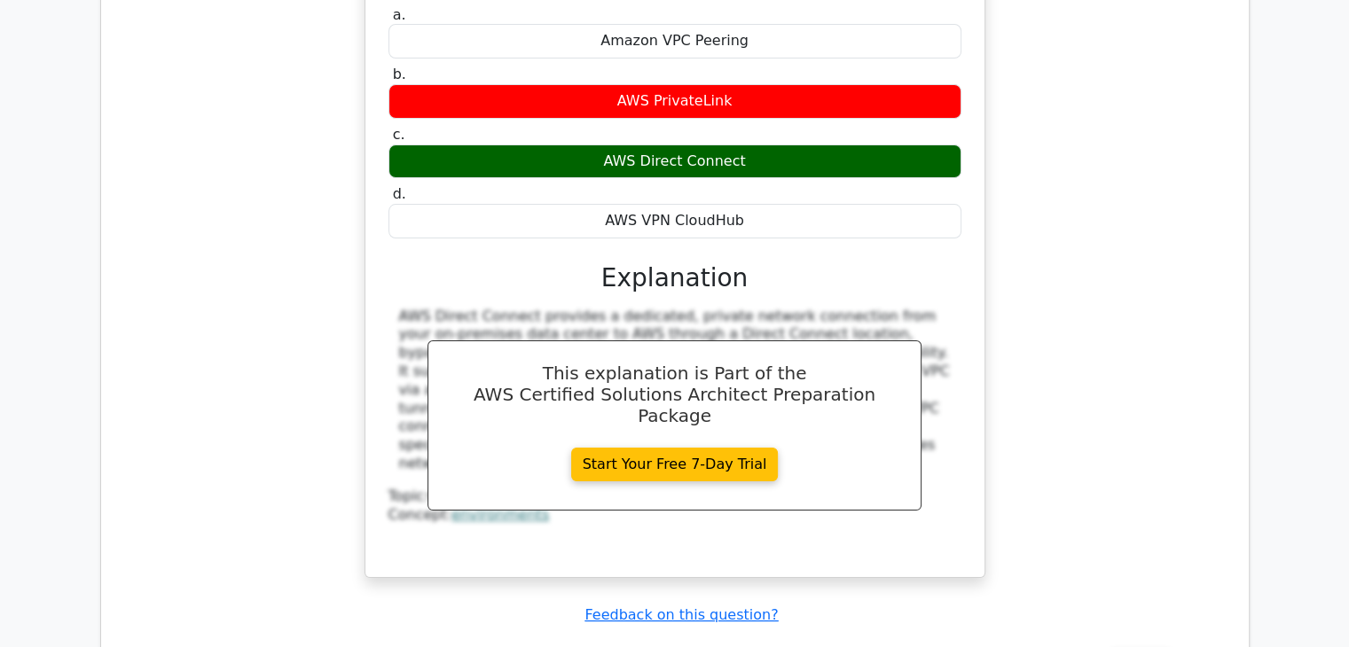
scroll to position [6742, 0]
